Goal: Information Seeking & Learning: Check status

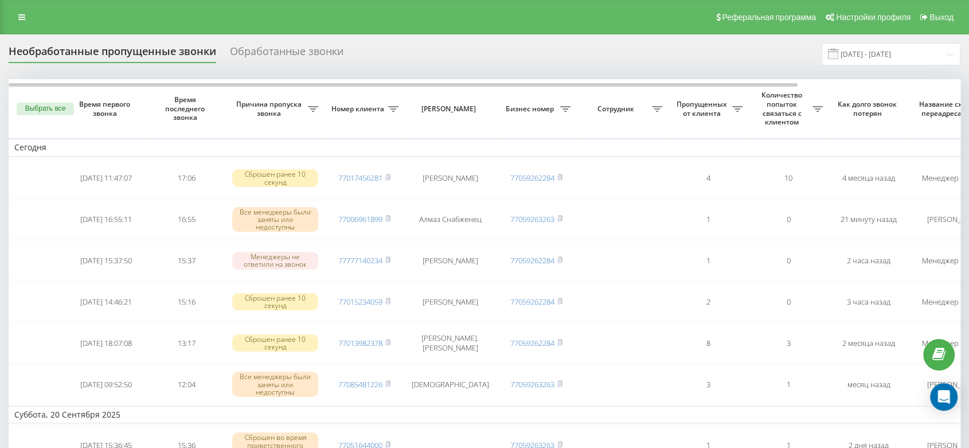
click at [12, 9] on div "Реферальная программа Настройки профиля Выход" at bounding box center [484, 17] width 969 height 34
click at [18, 13] on link at bounding box center [21, 17] width 21 height 16
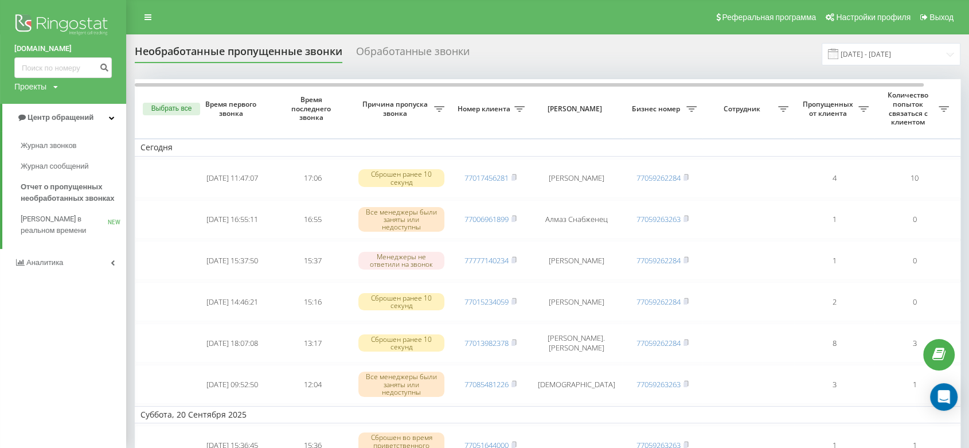
click at [73, 256] on link "Аналитика" at bounding box center [63, 263] width 126 height 28
click at [67, 188] on span "Сотрудники в реальном времени" at bounding box center [64, 178] width 87 height 23
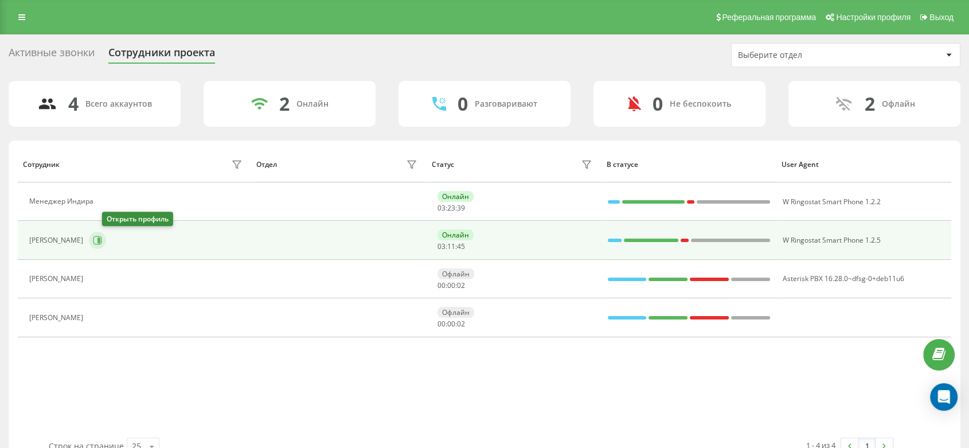
click at [102, 240] on icon at bounding box center [97, 240] width 9 height 9
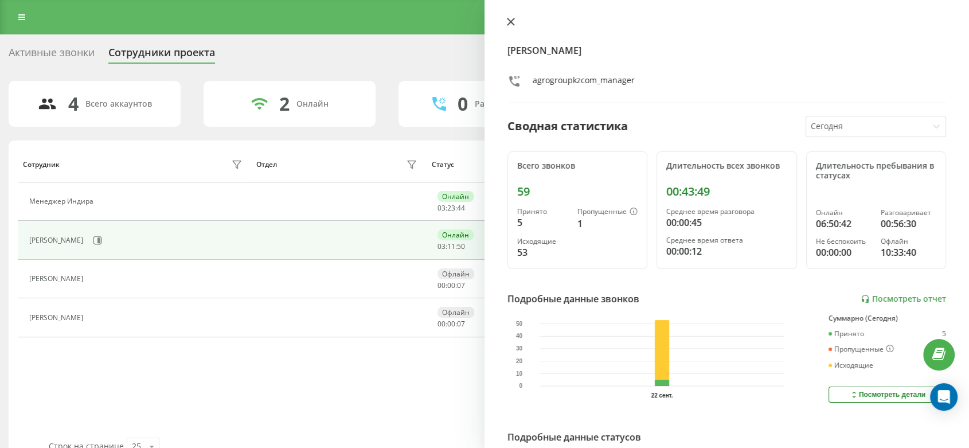
click at [511, 19] on icon at bounding box center [511, 22] width 8 height 8
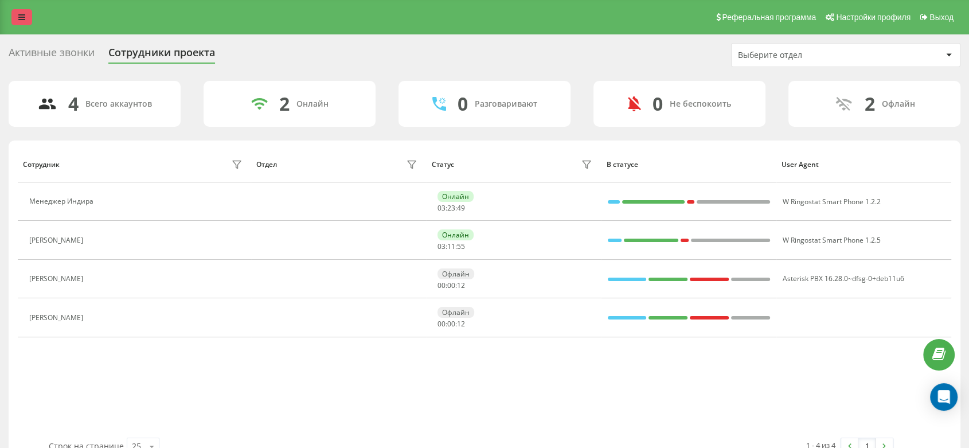
click at [11, 13] on link at bounding box center [21, 17] width 21 height 16
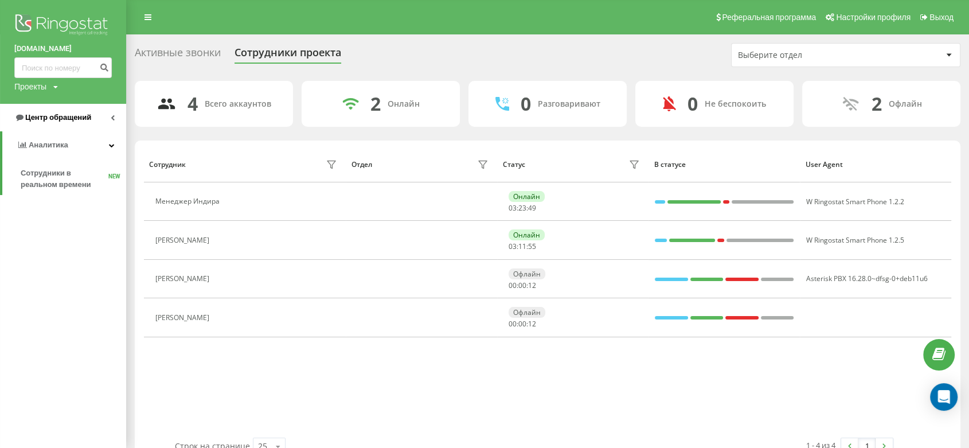
click at [74, 115] on span "Центр обращений" at bounding box center [58, 117] width 66 height 9
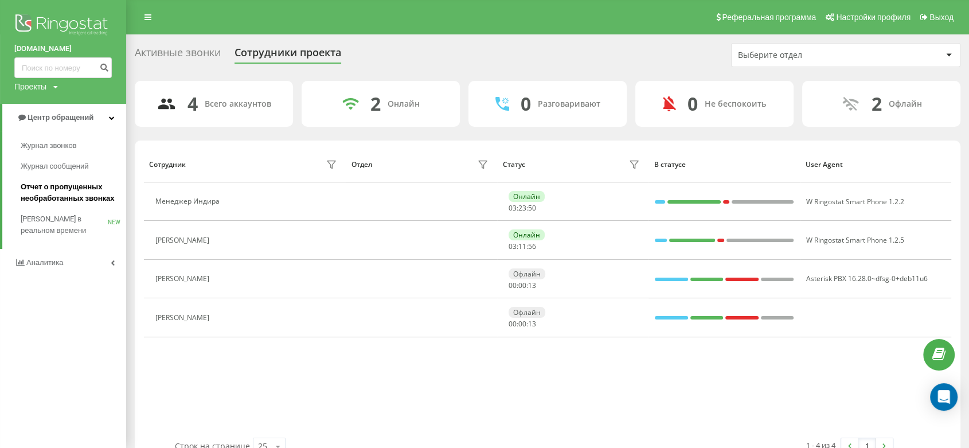
drag, startPoint x: 76, startPoint y: 188, endPoint x: 85, endPoint y: 173, distance: 17.5
click at [77, 188] on span "Отчет о пропущенных необработанных звонках" at bounding box center [71, 192] width 100 height 23
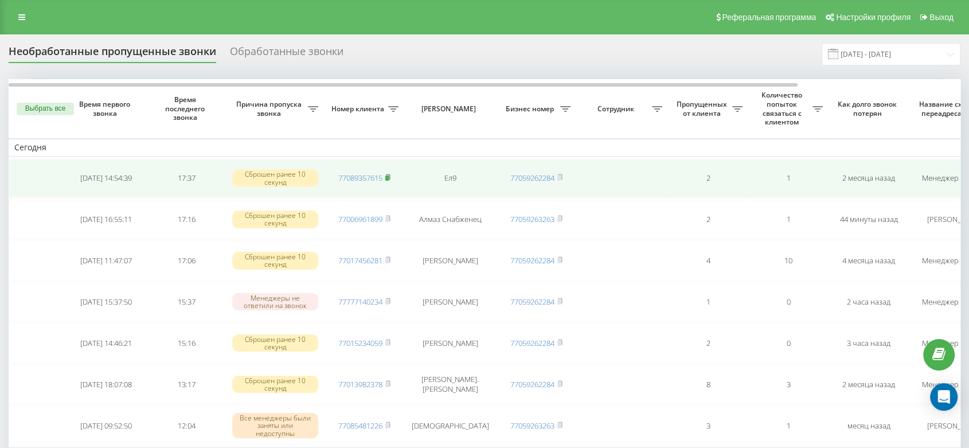
click at [389, 178] on rect at bounding box center [386, 177] width 3 height 5
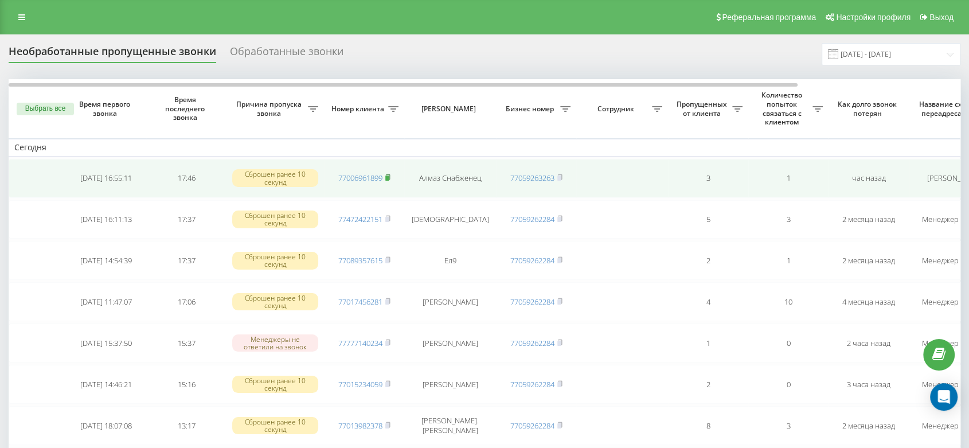
click at [390, 175] on icon at bounding box center [387, 177] width 5 height 7
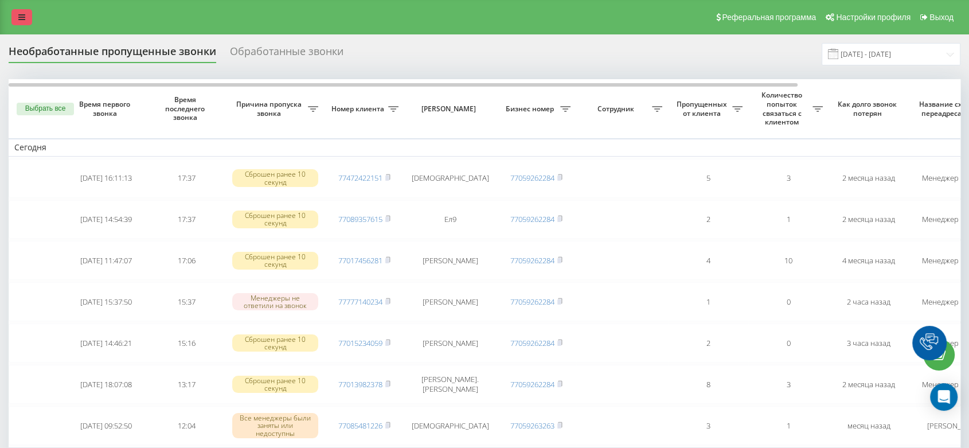
click at [24, 14] on icon at bounding box center [21, 17] width 7 height 8
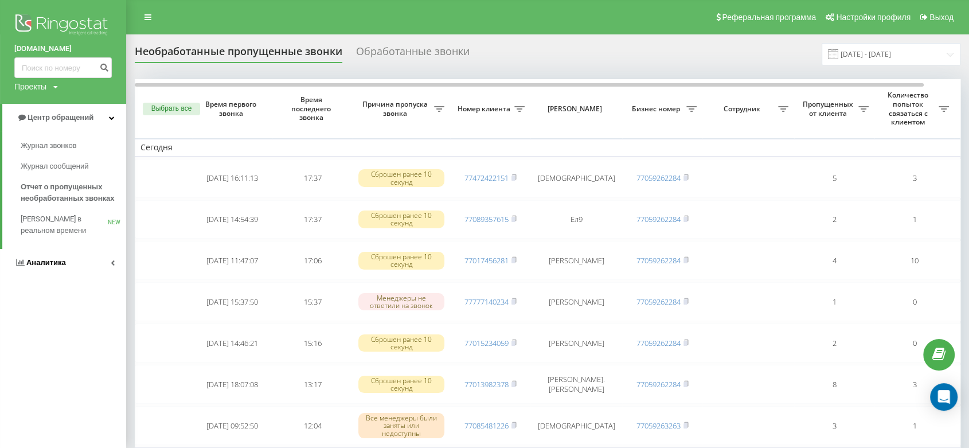
click at [74, 260] on link "Аналитика" at bounding box center [63, 263] width 126 height 28
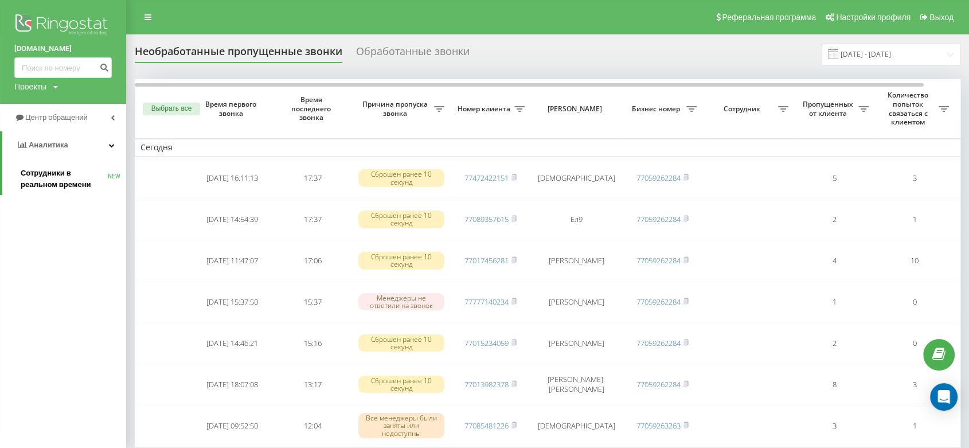
click at [69, 187] on span "Сотрудники в реальном времени" at bounding box center [64, 178] width 87 height 23
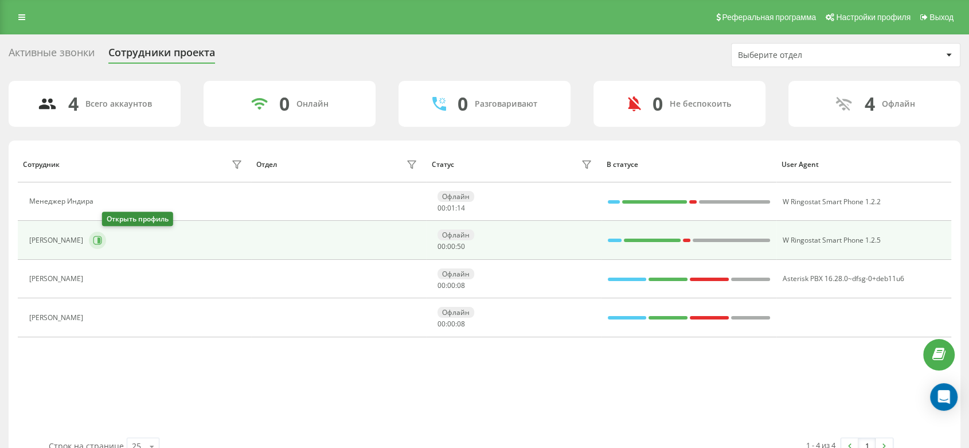
click at [106, 245] on button at bounding box center [97, 240] width 17 height 17
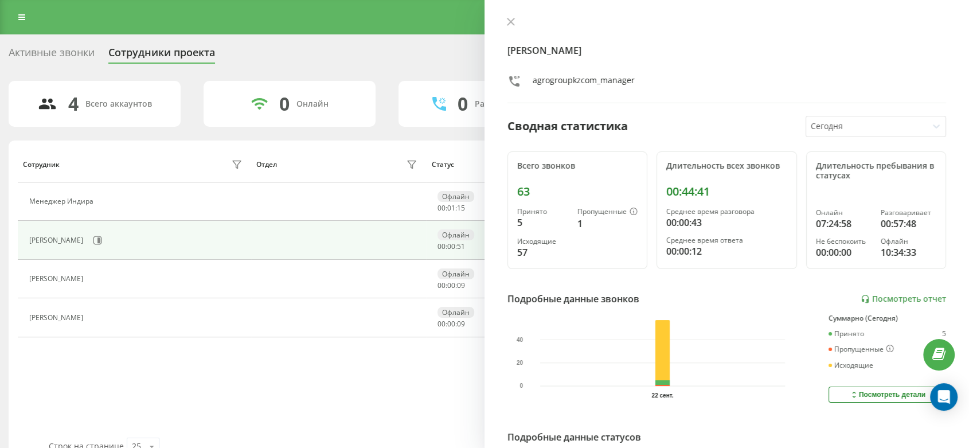
click at [526, 189] on div "63" at bounding box center [577, 192] width 120 height 14
copy div "63"
click at [684, 194] on div "00:44:41" at bounding box center [726, 192] width 120 height 14
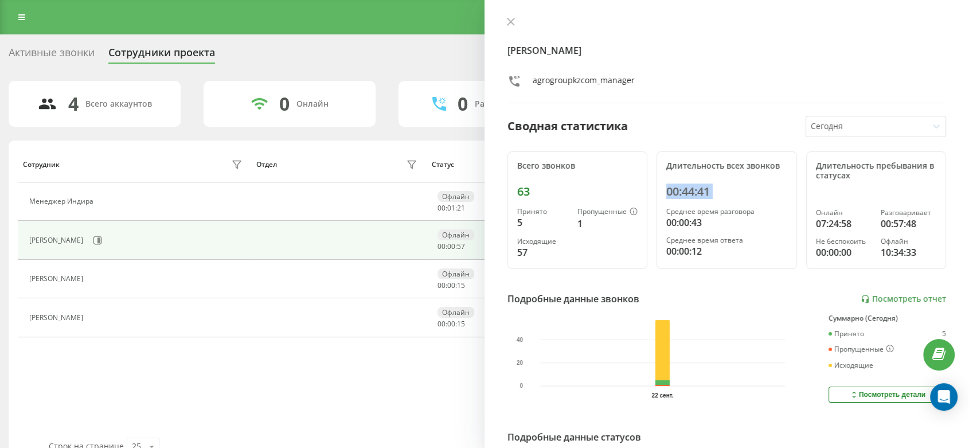
click at [684, 194] on div "00:44:41" at bounding box center [726, 192] width 120 height 14
copy div "00:44:41"
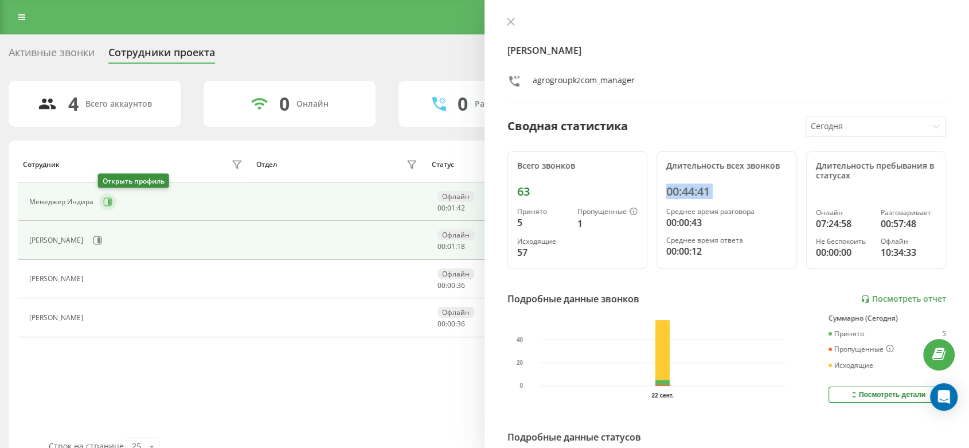
click at [111, 204] on button at bounding box center [107, 201] width 17 height 17
